Goal: Transaction & Acquisition: Purchase product/service

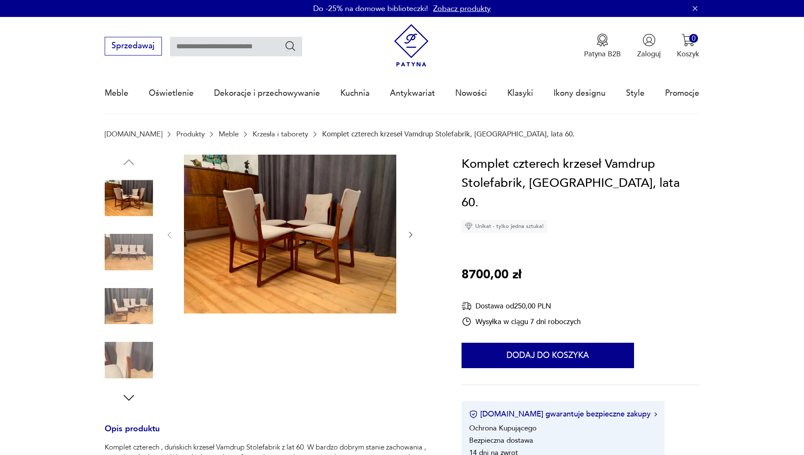
click at [410, 235] on icon "button" at bounding box center [411, 235] width 8 height 8
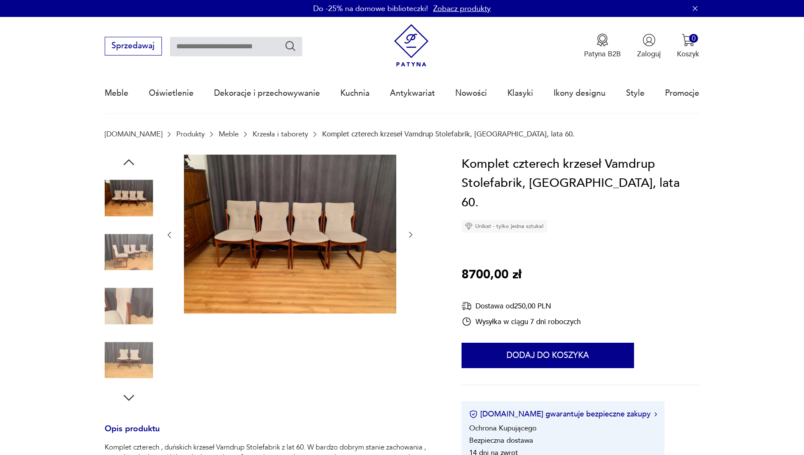
click at [410, 232] on icon "button" at bounding box center [411, 235] width 8 height 8
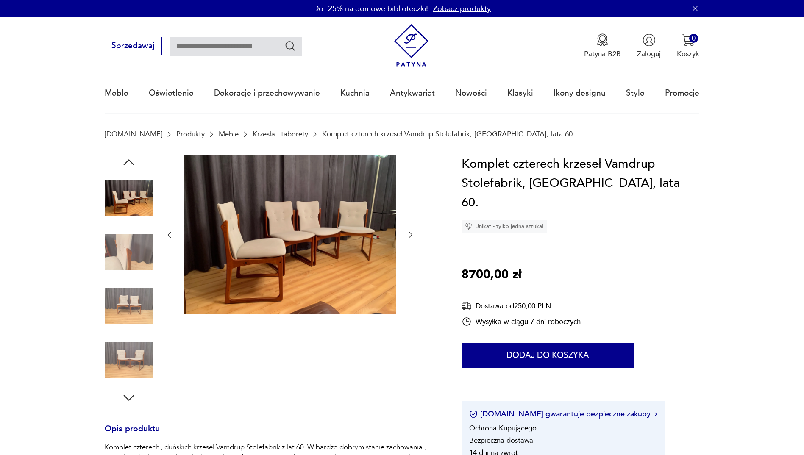
click at [410, 232] on icon "button" at bounding box center [411, 235] width 8 height 8
